Goal: Information Seeking & Learning: Learn about a topic

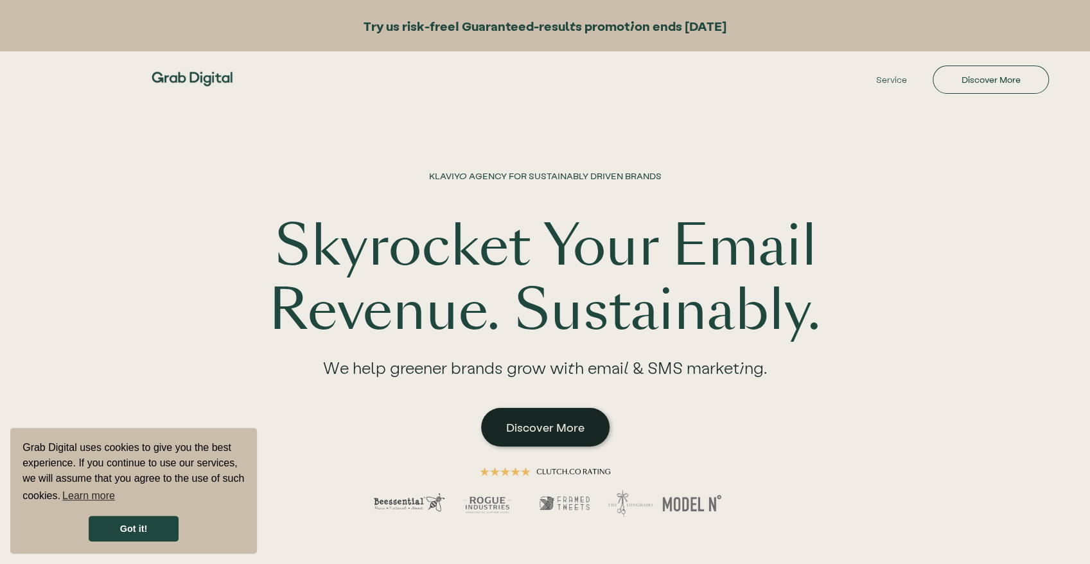
click at [497, 414] on link "Discover More" at bounding box center [545, 427] width 128 height 39
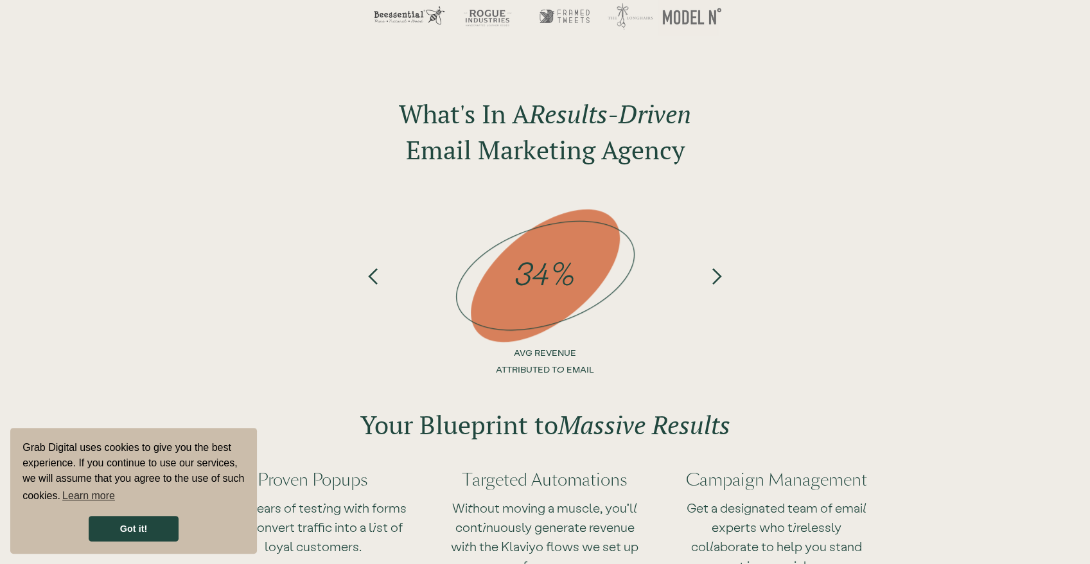
drag, startPoint x: 773, startPoint y: 259, endPoint x: 791, endPoint y: 415, distance: 156.4
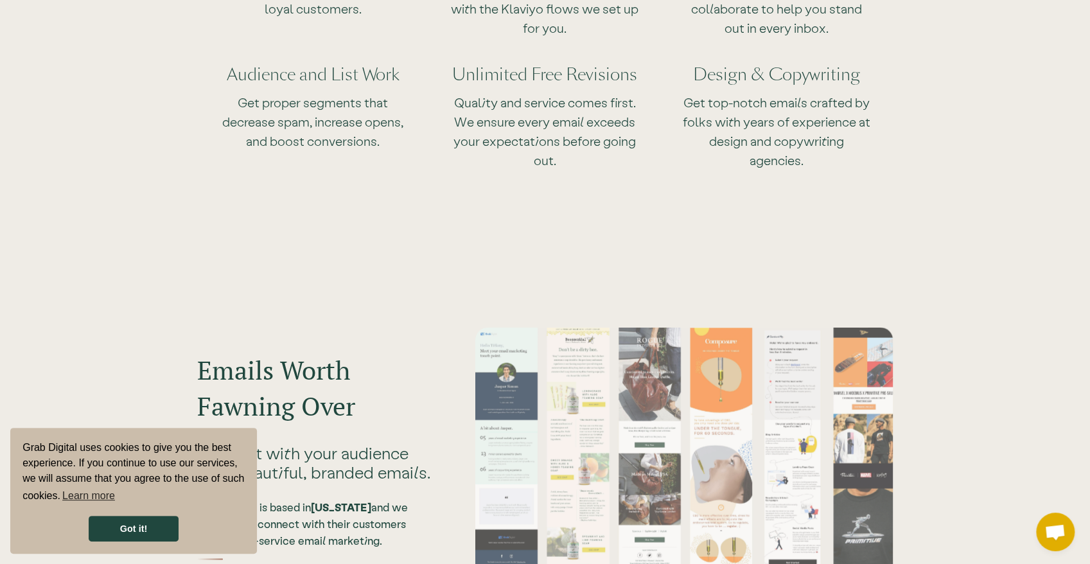
scroll to position [1110, 0]
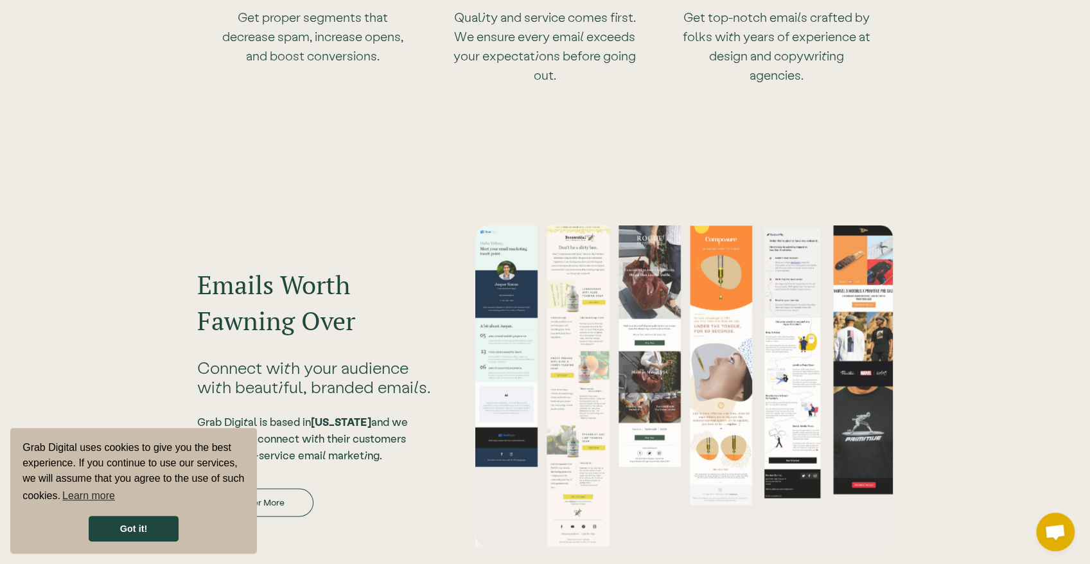
click at [501, 302] on div at bounding box center [684, 385] width 418 height 321
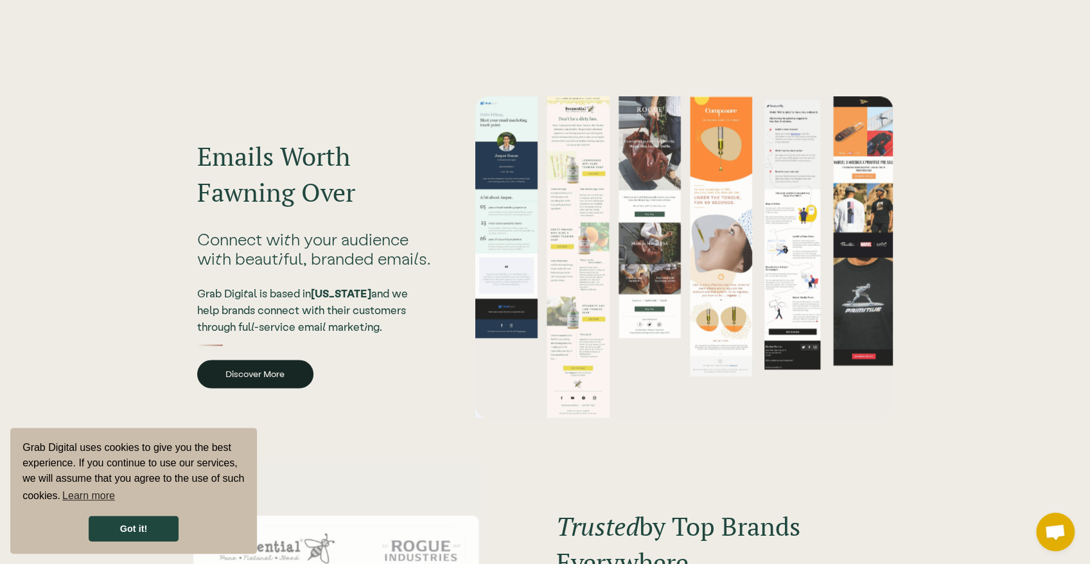
click at [286, 363] on link "Discover More" at bounding box center [255, 374] width 116 height 28
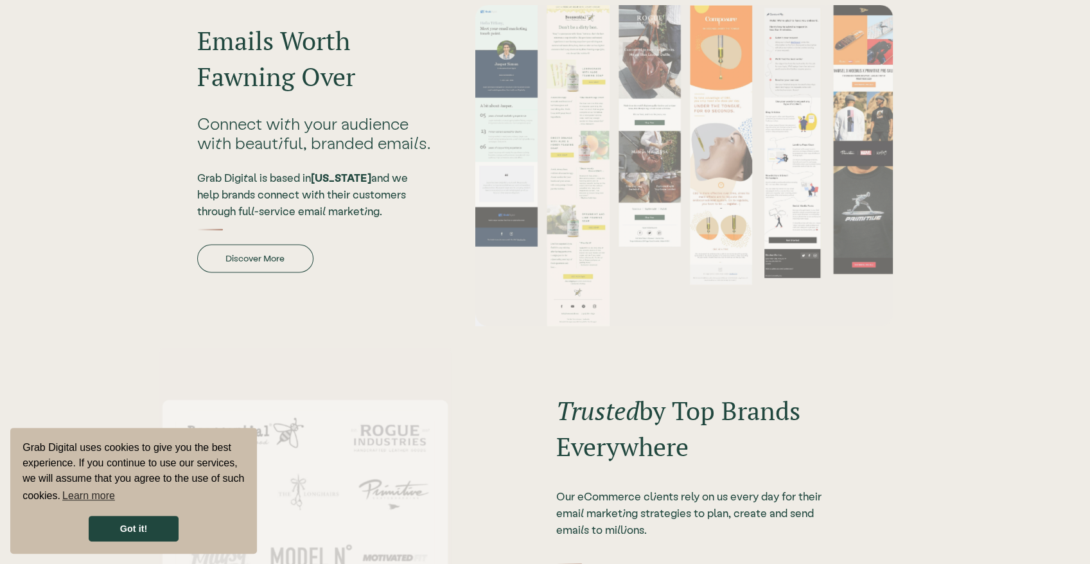
scroll to position [1615, 0]
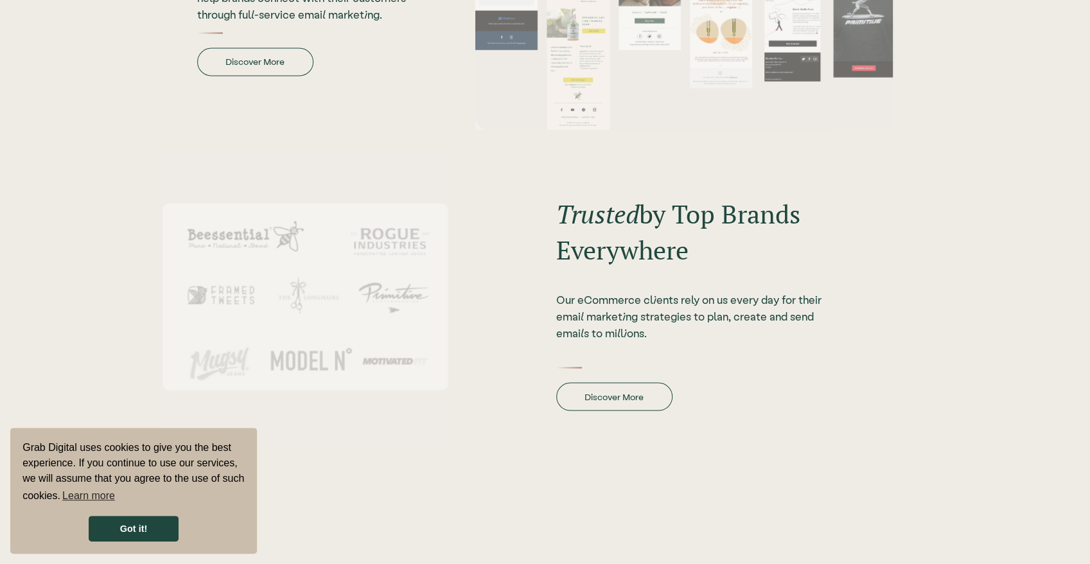
drag, startPoint x: 448, startPoint y: 141, endPoint x: 514, endPoint y: 268, distance: 143.1
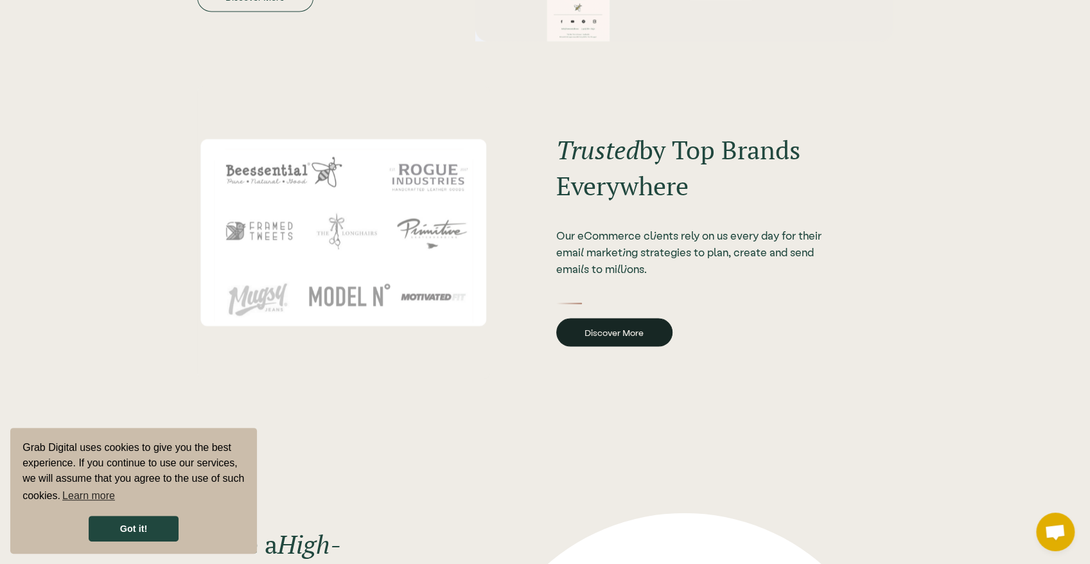
click at [625, 334] on link "Discover More" at bounding box center [614, 332] width 116 height 28
click at [633, 328] on link "Discover More" at bounding box center [614, 332] width 116 height 28
click at [633, 334] on link "Discover More" at bounding box center [614, 332] width 116 height 28
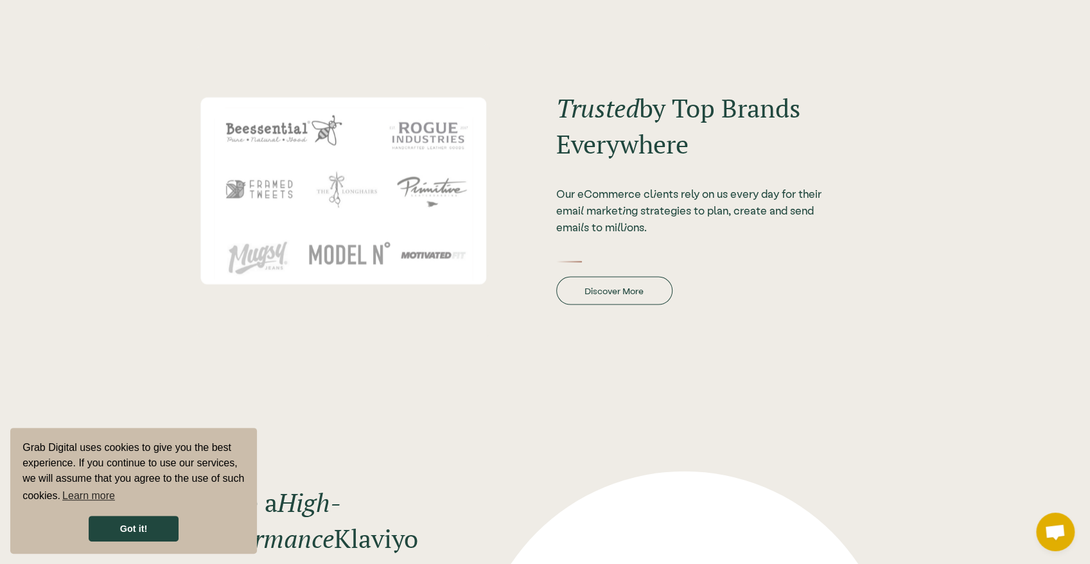
drag, startPoint x: 669, startPoint y: 281, endPoint x: 680, endPoint y: 310, distance: 31.7
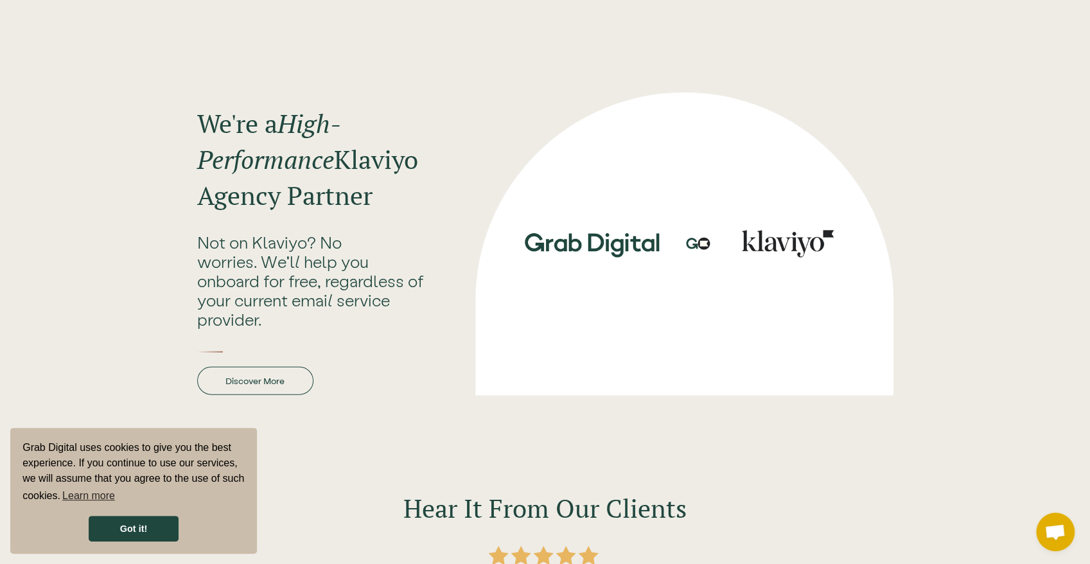
drag, startPoint x: 484, startPoint y: 312, endPoint x: 496, endPoint y: 380, distance: 68.5
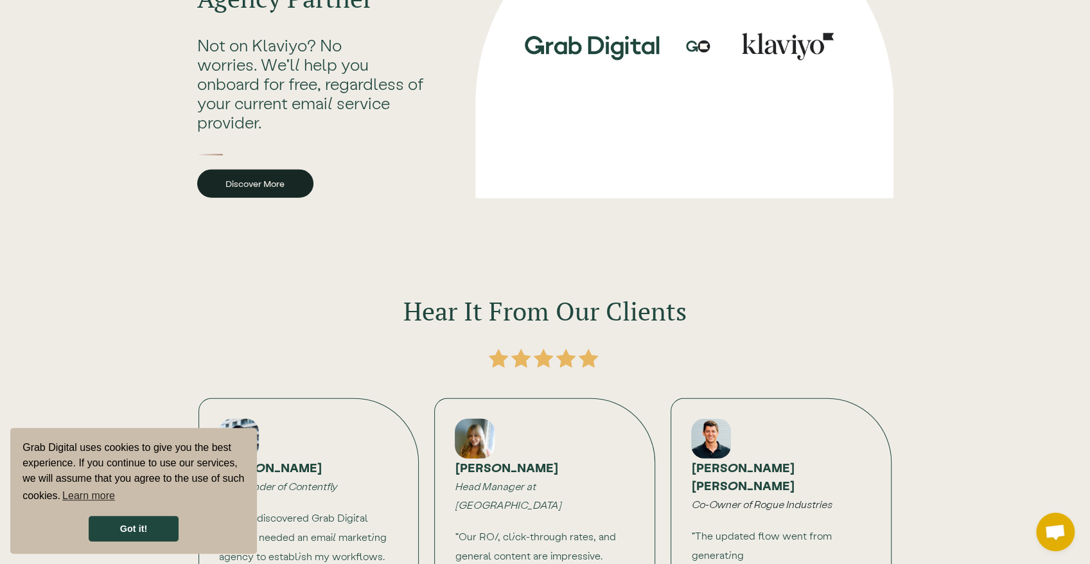
click at [285, 178] on link "Discover More" at bounding box center [255, 184] width 116 height 28
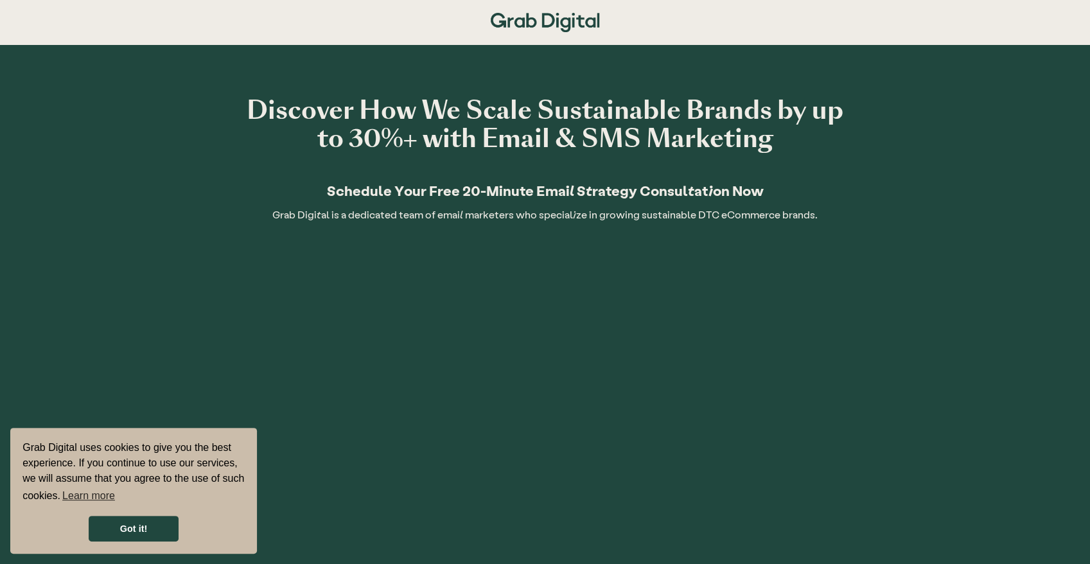
drag, startPoint x: 420, startPoint y: 161, endPoint x: 438, endPoint y: 151, distance: 20.7
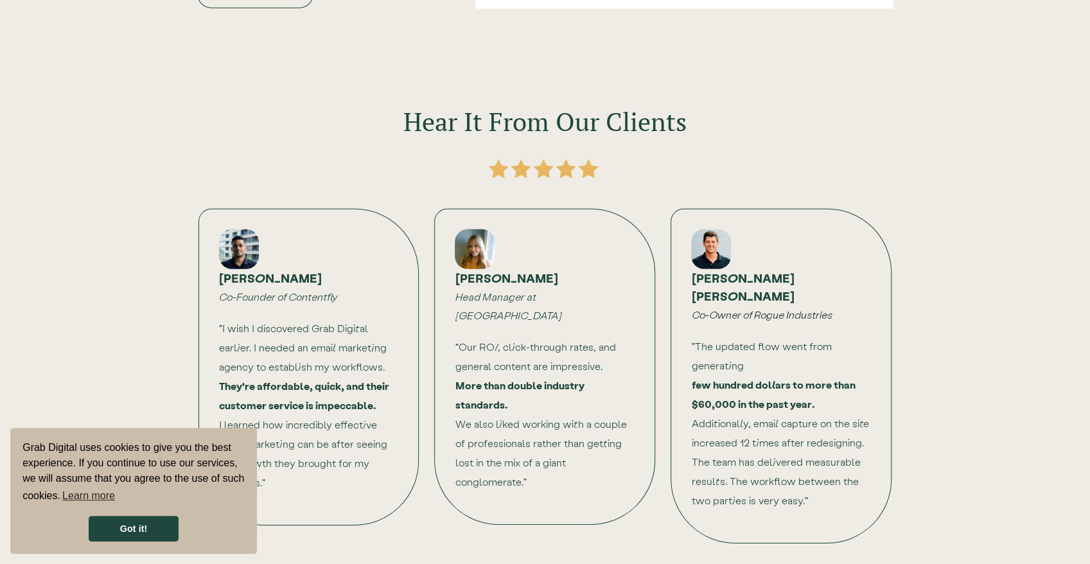
drag, startPoint x: 459, startPoint y: 178, endPoint x: 482, endPoint y: 257, distance: 82.3
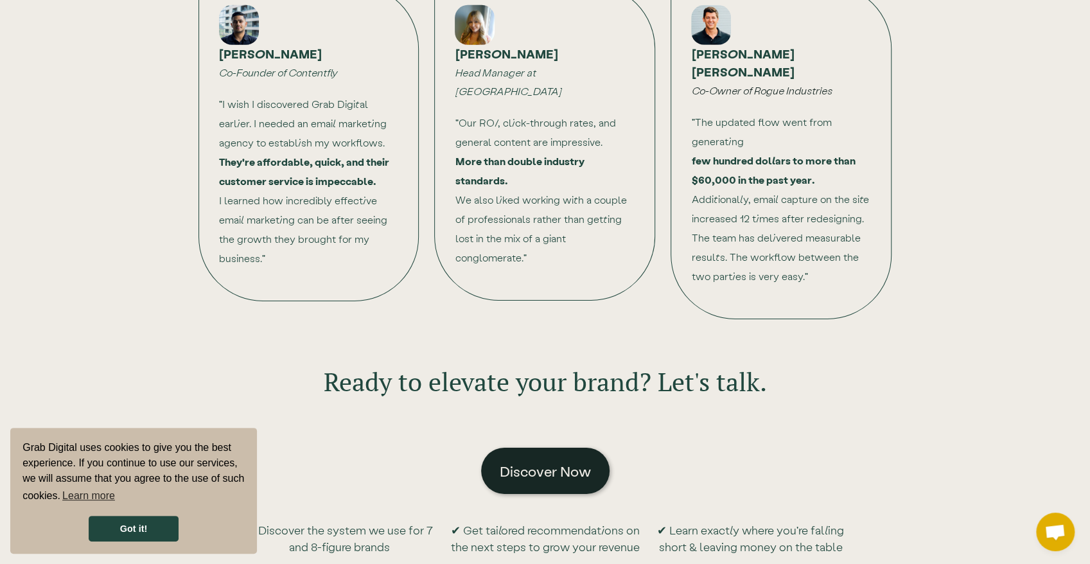
click at [532, 461] on link "Discover Now" at bounding box center [545, 471] width 128 height 46
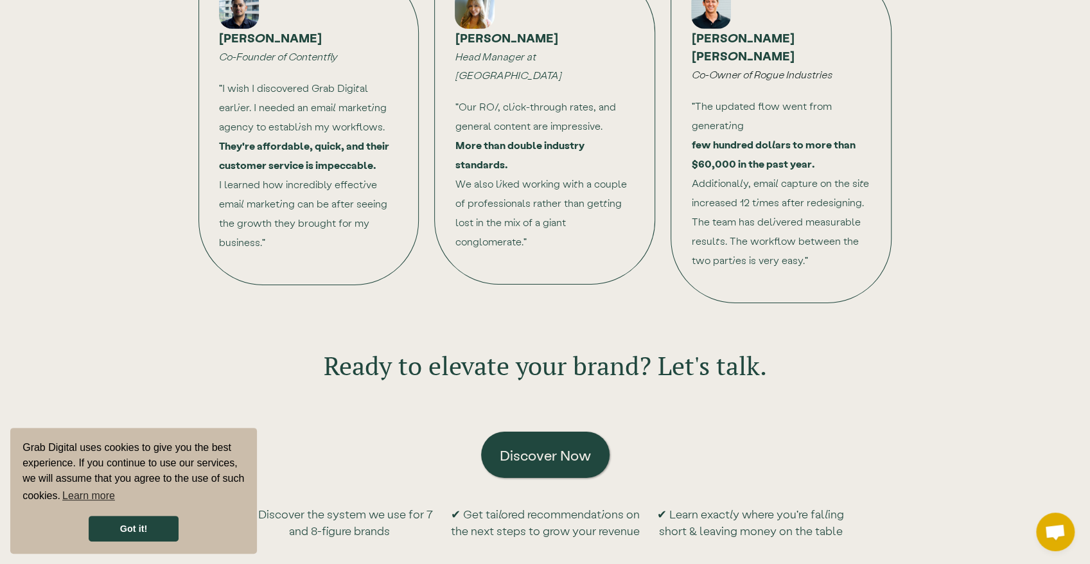
scroll to position [2858, 0]
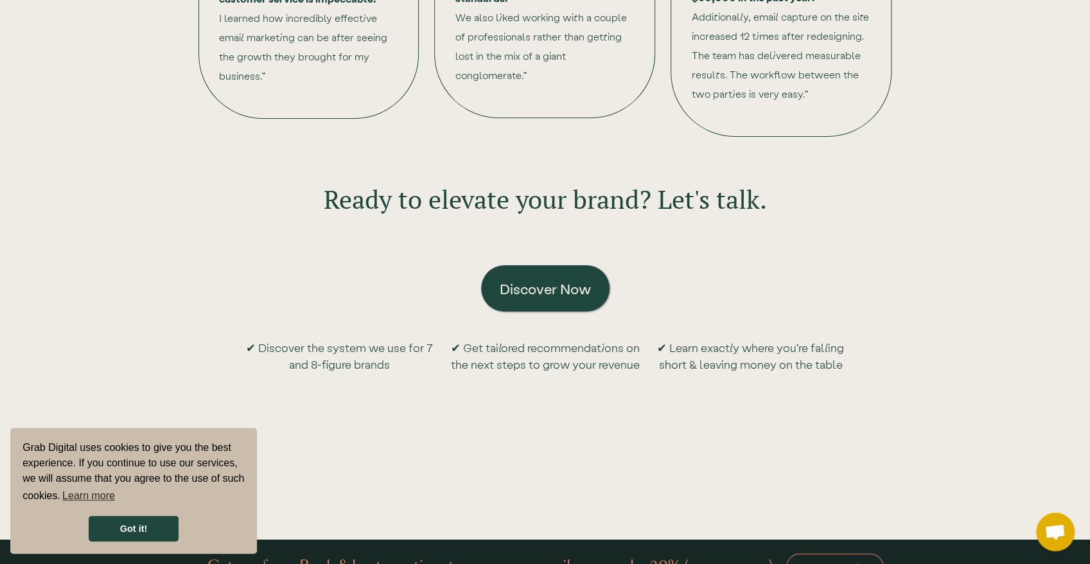
drag, startPoint x: 817, startPoint y: 134, endPoint x: 879, endPoint y: 260, distance: 140.2
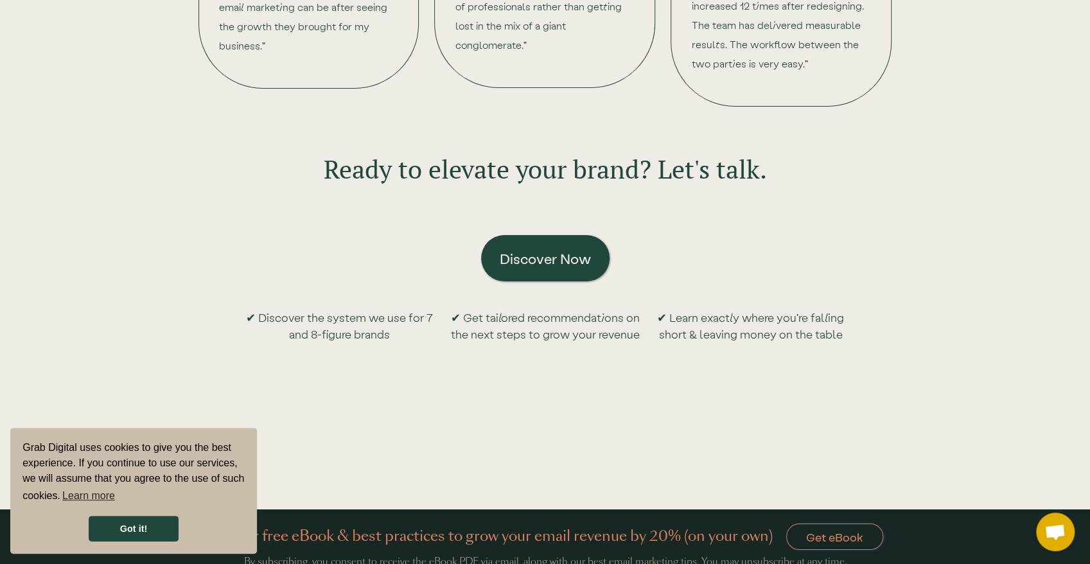
scroll to position [3158, 0]
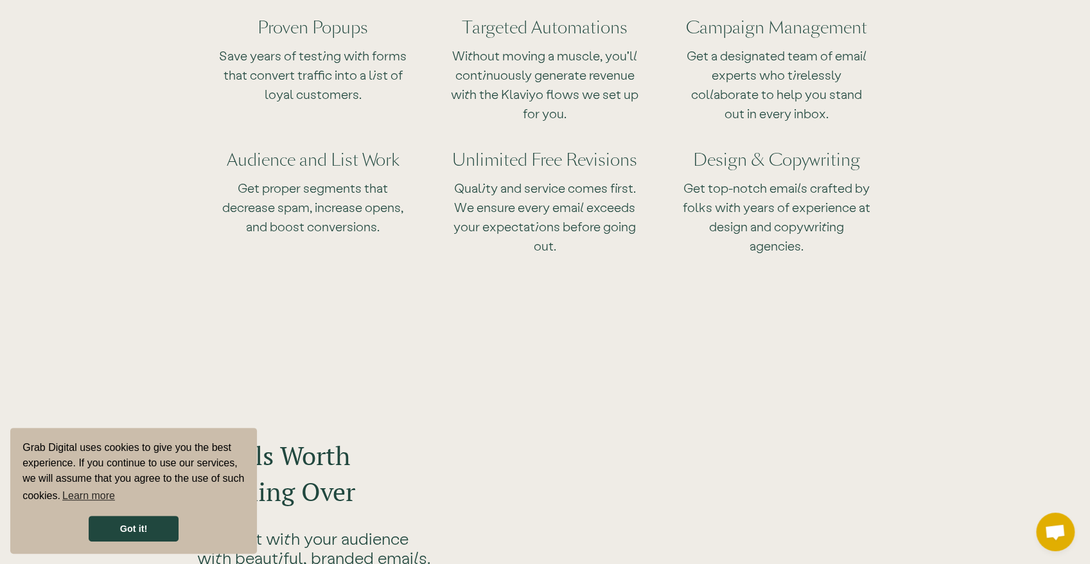
drag, startPoint x: 967, startPoint y: 252, endPoint x: 955, endPoint y: 92, distance: 160.4
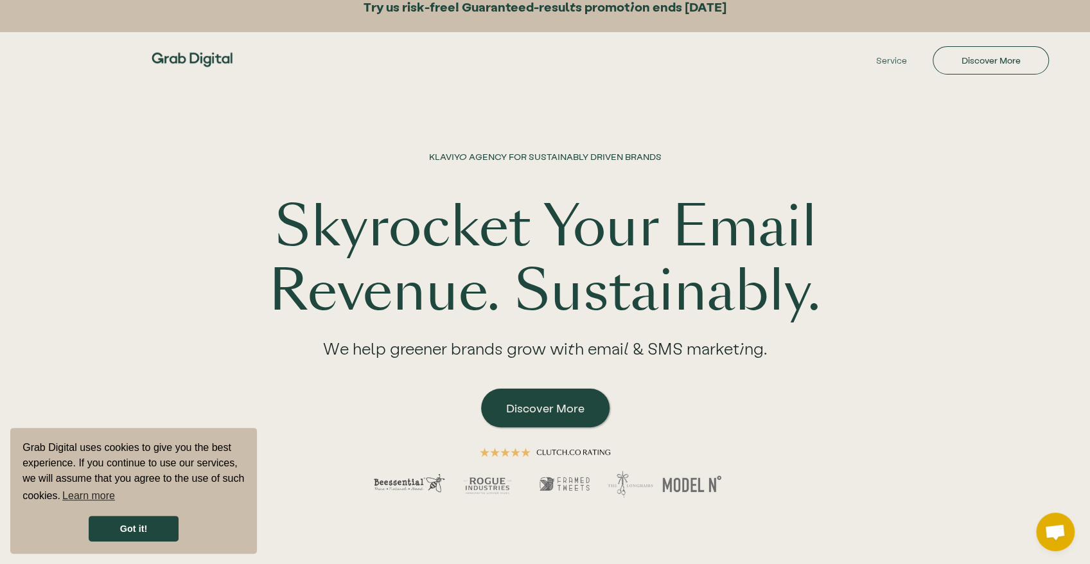
click at [741, 100] on div "KLAVIYO AGENCY FOR SUSTAINABLY DRIVEN BRANDS Skyrocket Your Email Revenue. Sust…" at bounding box center [545, 304] width 822 height 437
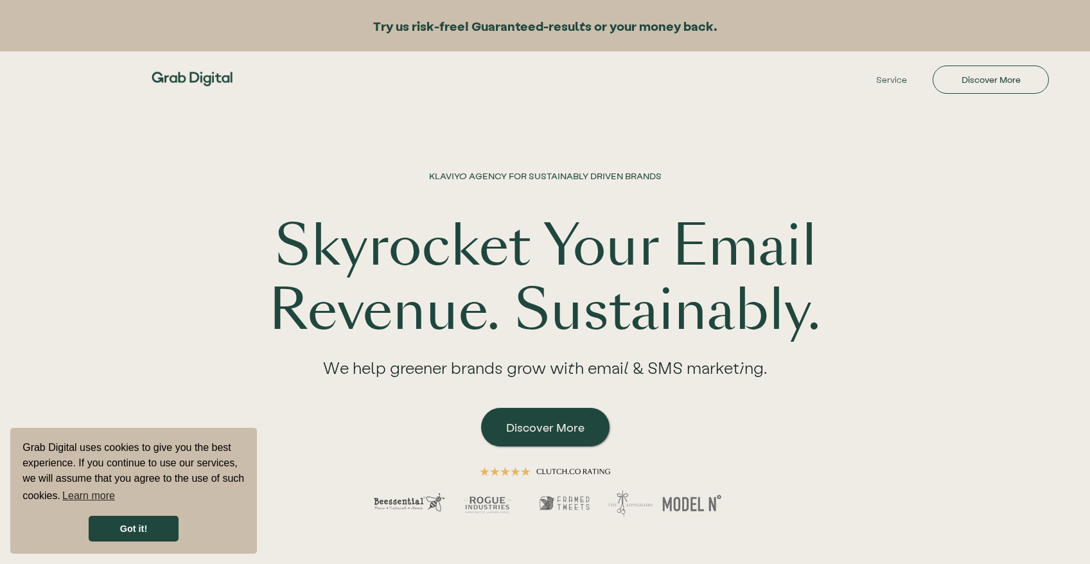
scroll to position [19, 0]
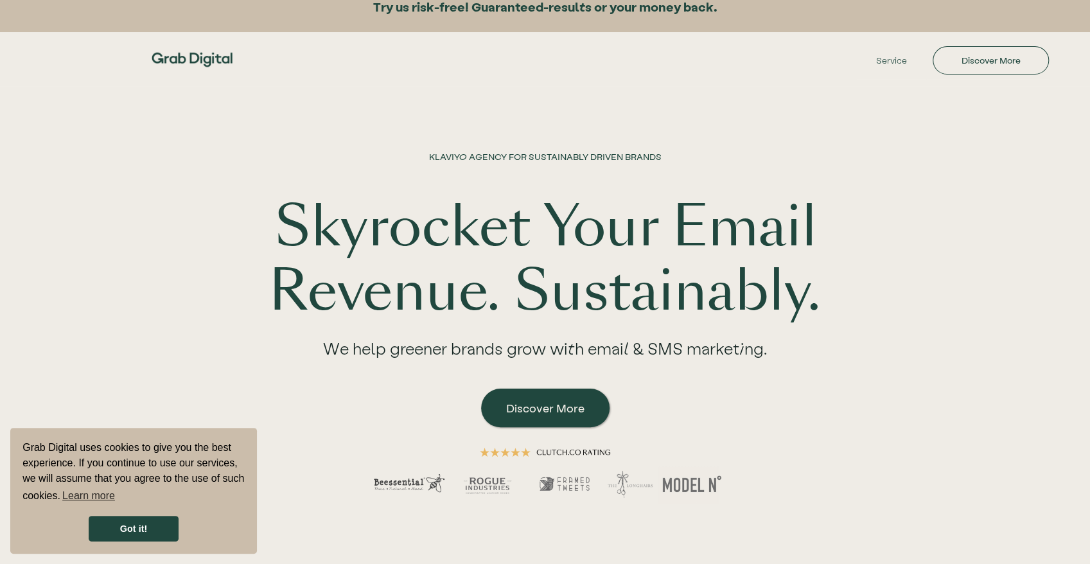
click at [763, 117] on div "KLAVIYO AGENCY FOR SUSTAINABLY DRIVEN BRANDS Skyrocket Your Email Revenue. Sust…" at bounding box center [545, 304] width 822 height 437
